Goal: Transaction & Acquisition: Purchase product/service

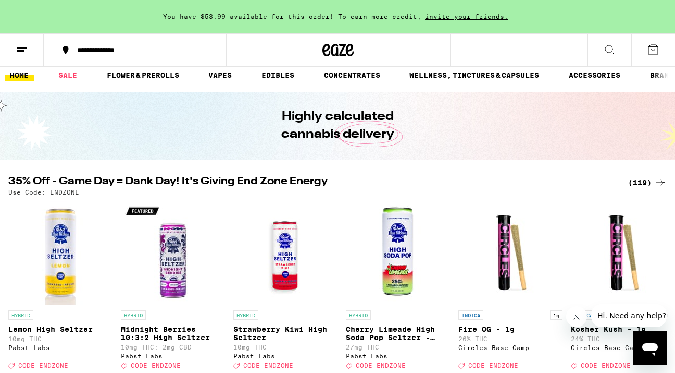
scroll to position [12, 0]
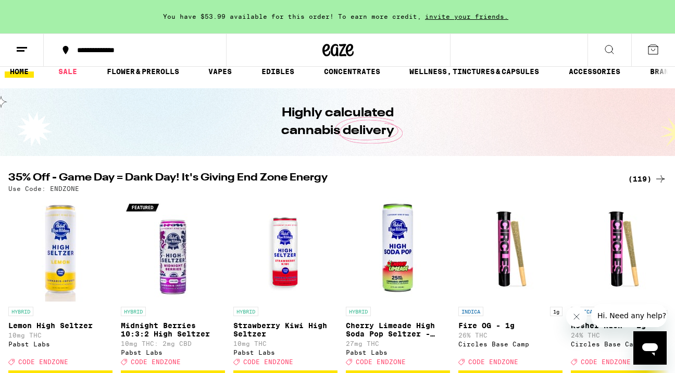
click at [636, 180] on div "(119)" at bounding box center [647, 178] width 39 height 13
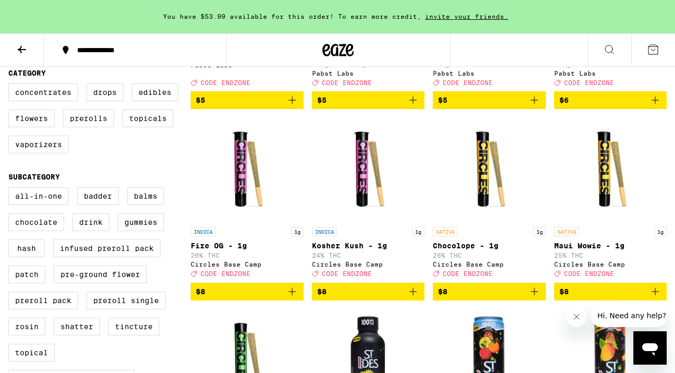
scroll to position [267, 0]
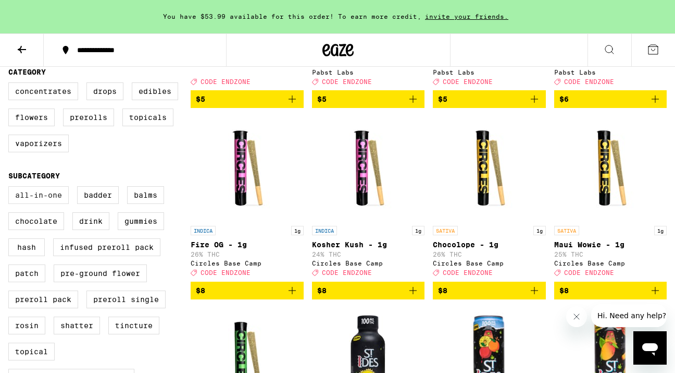
click at [30, 204] on label "All-In-One" at bounding box center [38, 195] width 60 height 18
click at [11, 188] on input "All-In-One" at bounding box center [10, 188] width 1 height 1
checkbox input "true"
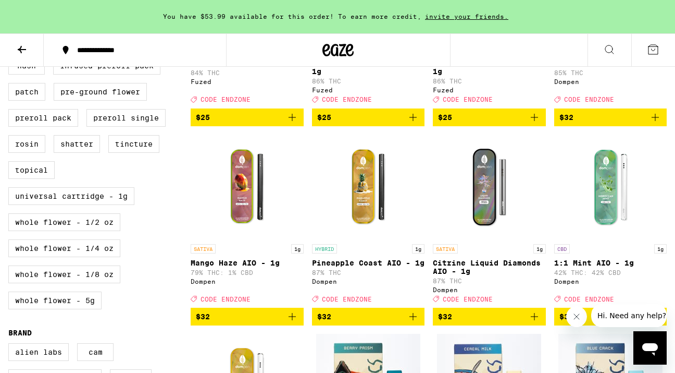
scroll to position [439, 0]
